Goal: Task Accomplishment & Management: Manage account settings

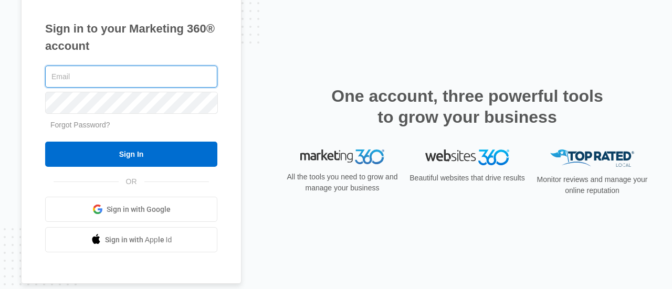
click at [162, 73] on input "text" at bounding box center [131, 77] width 172 height 22
click at [138, 82] on input "text" at bounding box center [131, 77] width 172 height 22
type input "J"
type input "[EMAIL_ADDRESS][DOMAIN_NAME]"
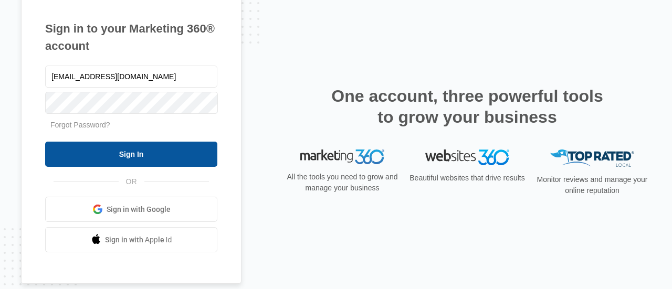
click at [166, 154] on input "Sign In" at bounding box center [131, 154] width 172 height 25
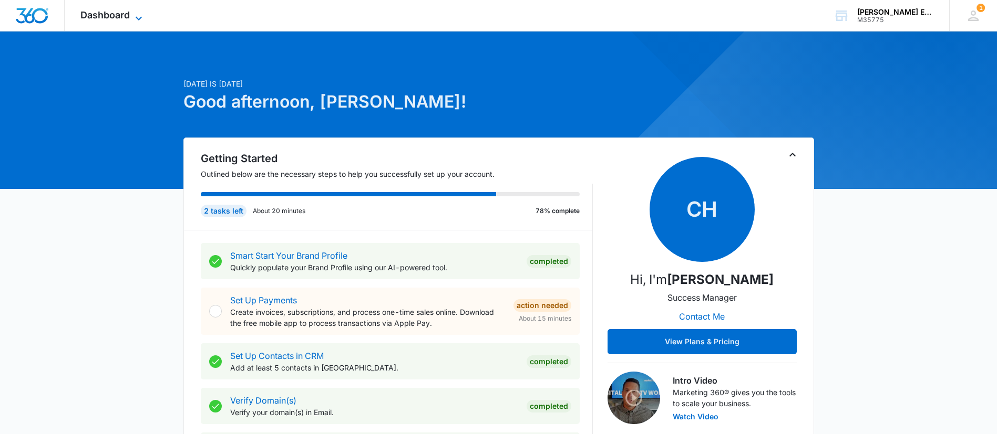
click at [141, 15] on icon at bounding box center [138, 18] width 13 height 13
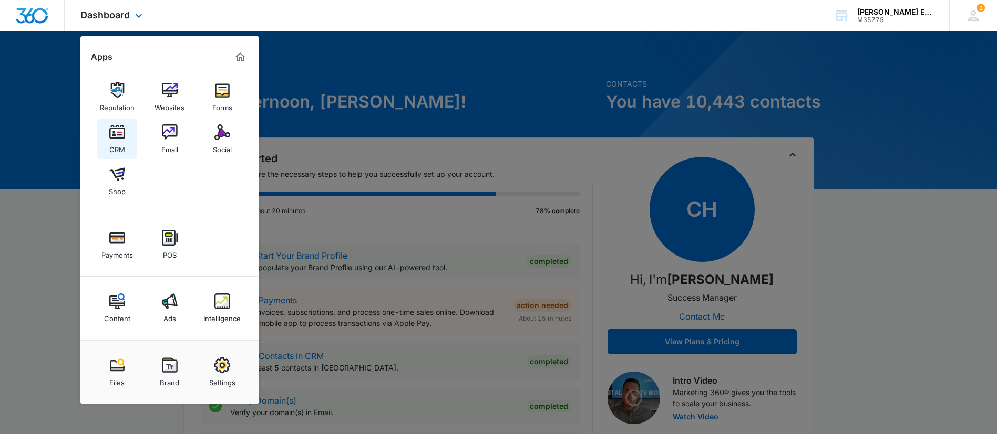
click at [117, 139] on img at bounding box center [117, 133] width 16 height 16
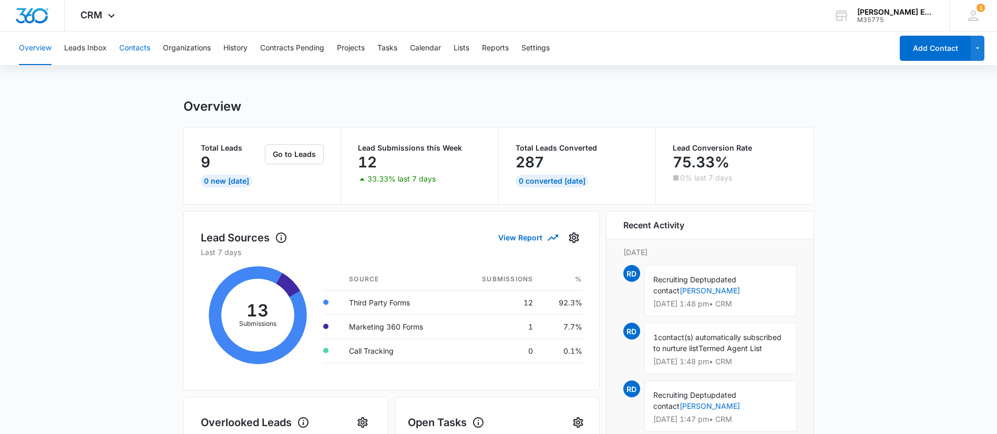
click at [138, 49] on button "Contacts" at bounding box center [134, 49] width 31 height 34
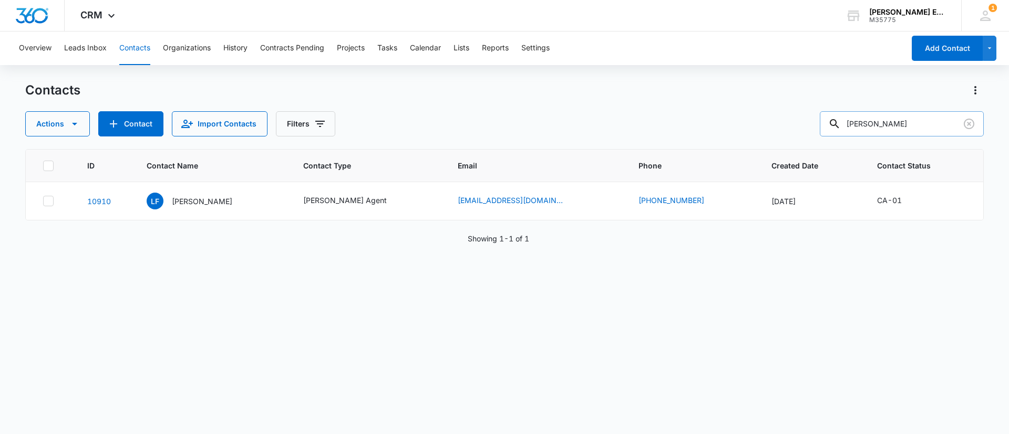
drag, startPoint x: 901, startPoint y: 122, endPoint x: 854, endPoint y: 118, distance: 47.5
click at [854, 118] on input "[PERSON_NAME]" at bounding box center [902, 123] width 164 height 25
paste input "[PERSON_NAME]"
type input "[PERSON_NAME]"
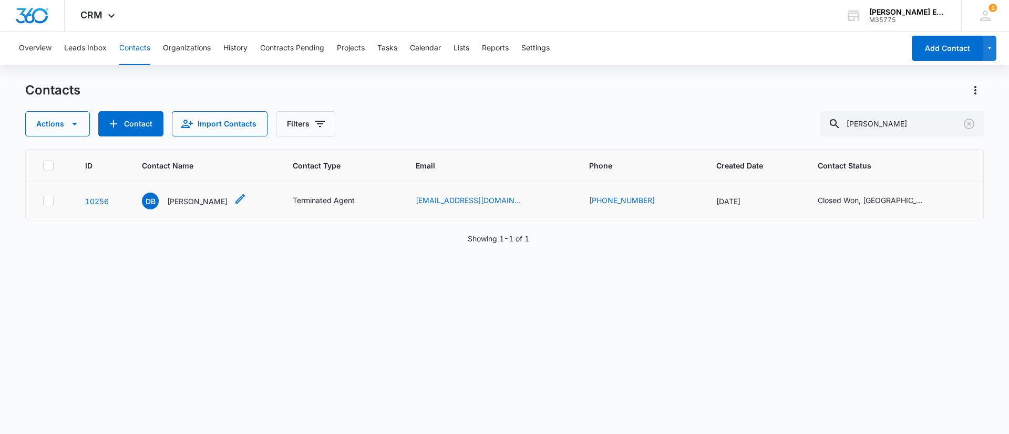
click at [177, 201] on p "[PERSON_NAME]" at bounding box center [197, 201] width 60 height 11
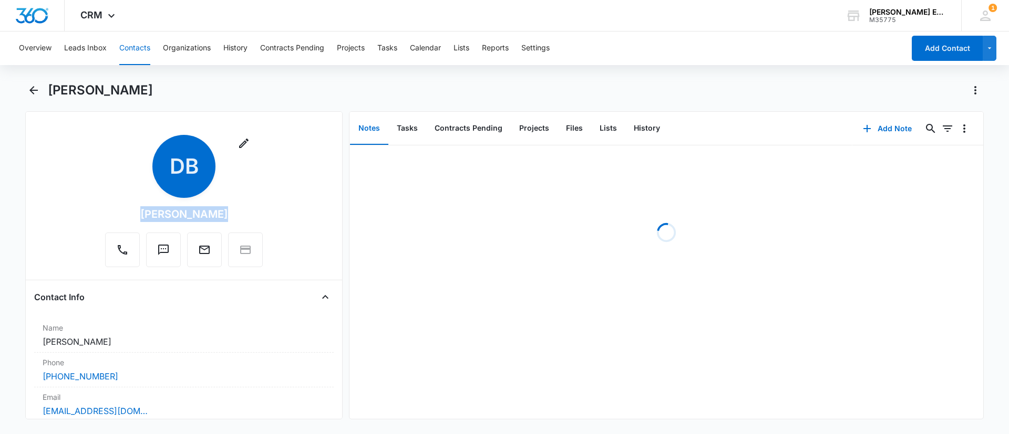
drag, startPoint x: 223, startPoint y: 212, endPoint x: 132, endPoint y: 209, distance: 91.5
click at [132, 209] on div "Remove DB [PERSON_NAME]" at bounding box center [184, 201] width 158 height 132
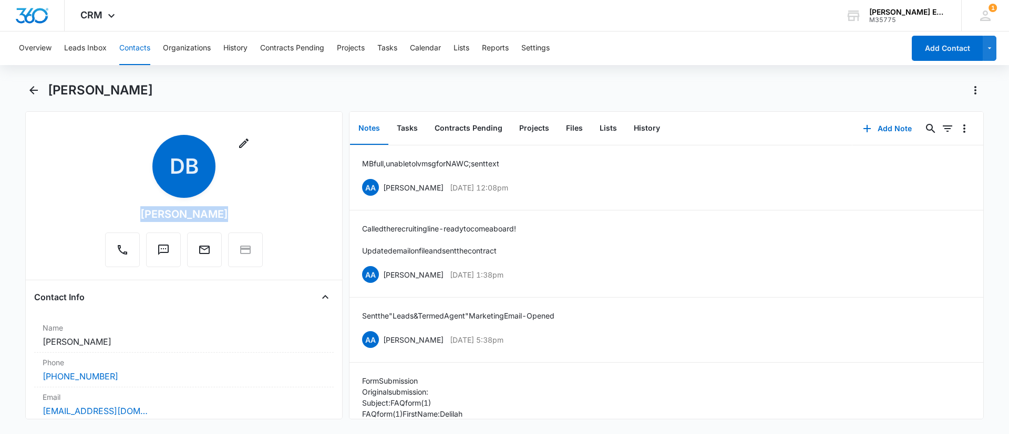
copy div "[PERSON_NAME]"
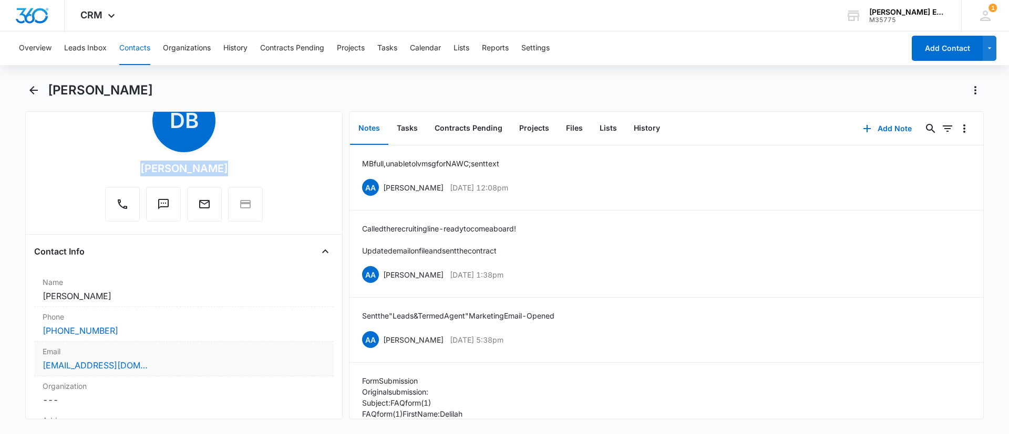
scroll to position [79, 0]
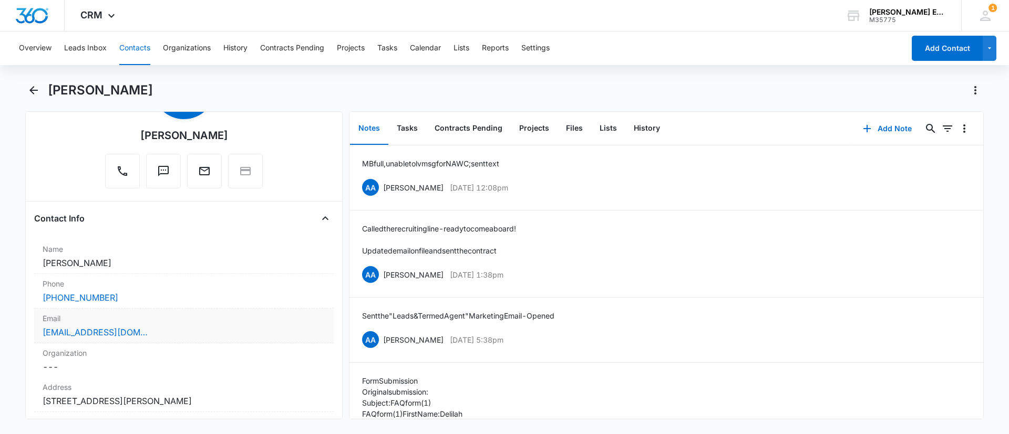
click at [153, 325] on div "Email Cancel Save Changes [EMAIL_ADDRESS][DOMAIN_NAME]" at bounding box center [183, 326] width 299 height 35
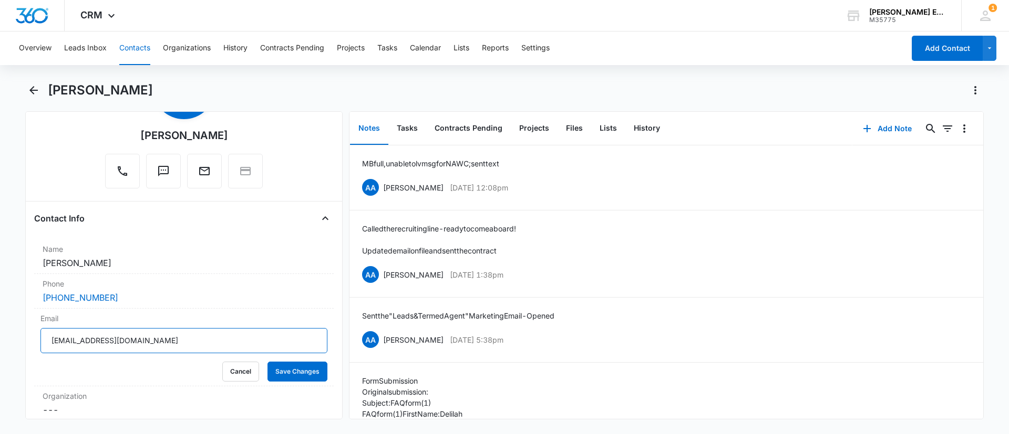
drag, startPoint x: 202, startPoint y: 349, endPoint x: 55, endPoint y: 346, distance: 146.6
click at [16, 347] on main "[PERSON_NAME] Remove DB [PERSON_NAME] Contact Info Name Cancel Save Changes [PE…" at bounding box center [504, 257] width 1009 height 350
click at [179, 300] on div "[PHONE_NUMBER]" at bounding box center [184, 298] width 283 height 13
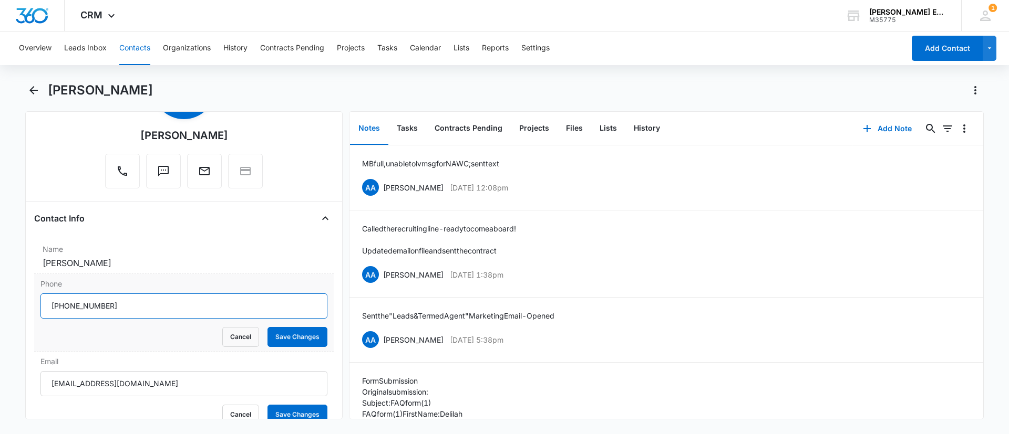
drag, startPoint x: 172, startPoint y: 307, endPoint x: 118, endPoint y: 299, distance: 55.3
click at [9, 299] on main "[PERSON_NAME] Remove DB [PERSON_NAME] Contact Info Name Cancel Save Changes [PE…" at bounding box center [504, 257] width 1009 height 350
